Goal: Information Seeking & Learning: Learn about a topic

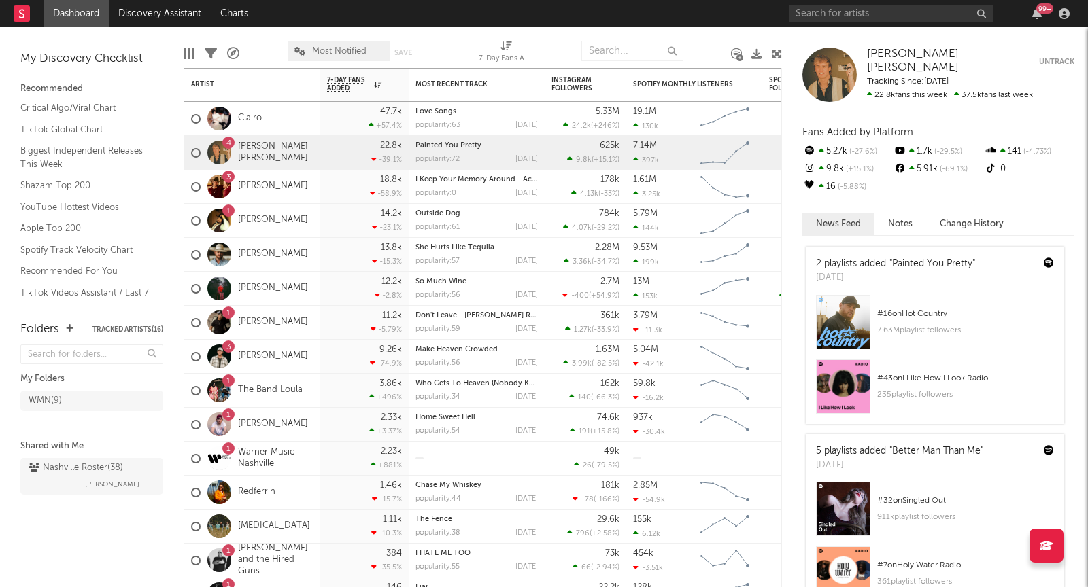
click at [266, 260] on link "[PERSON_NAME]" at bounding box center [273, 255] width 70 height 12
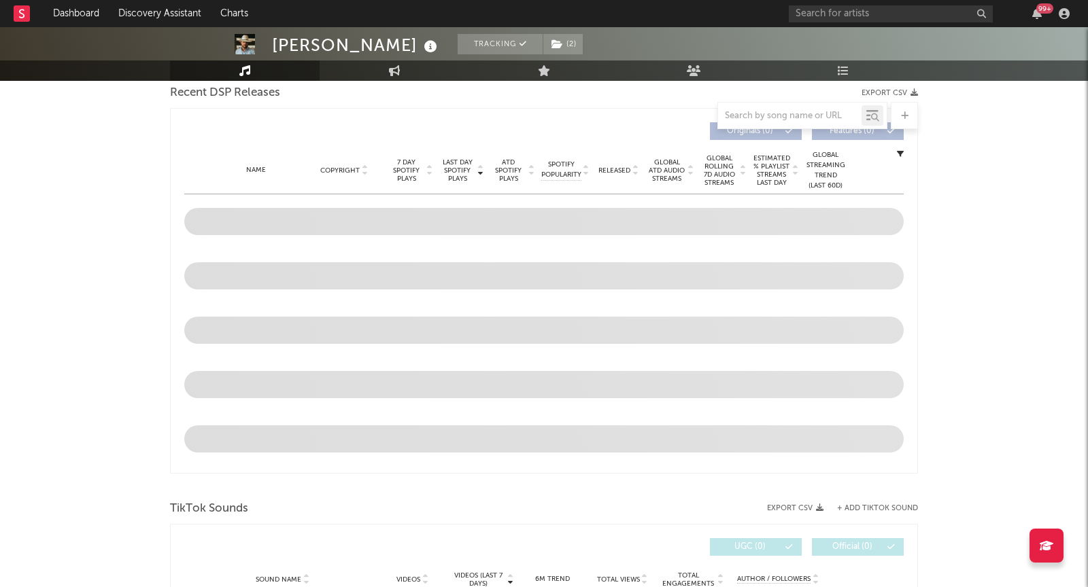
select select "6m"
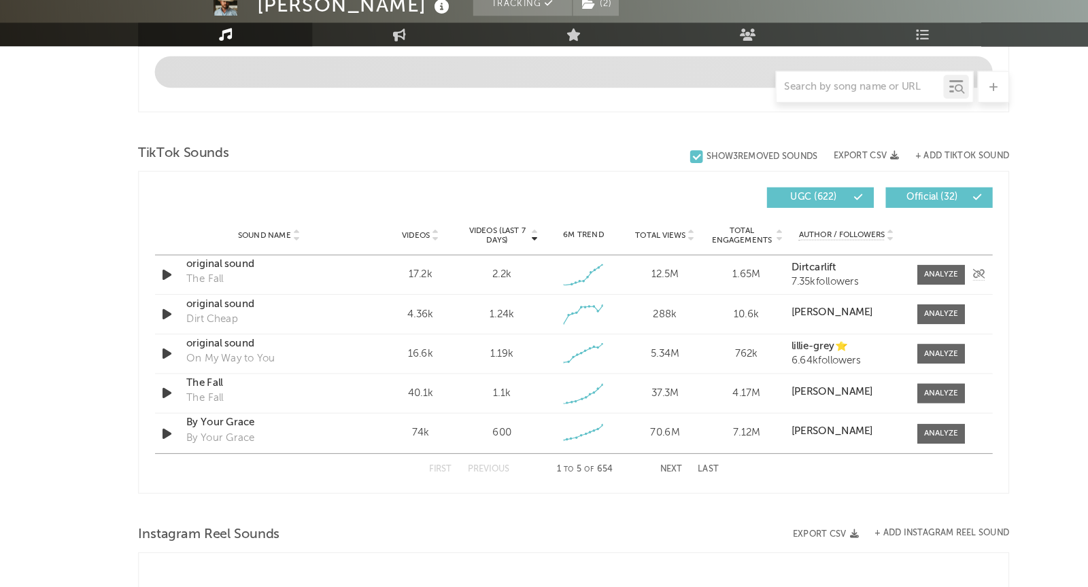
scroll to position [821, 0]
